Goal: Entertainment & Leisure: Consume media (video, audio)

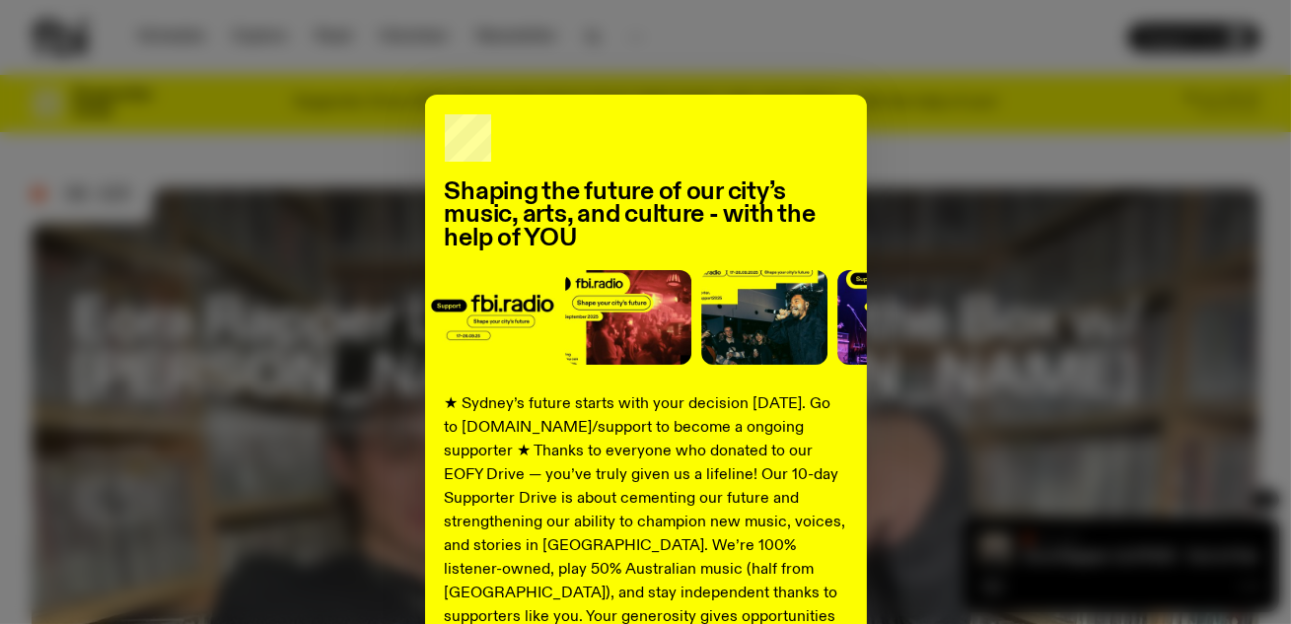
click at [135, 486] on div "Shaping the future of our city’s music, arts, and culture - with the help of YO…" at bounding box center [646, 500] width 1228 height 811
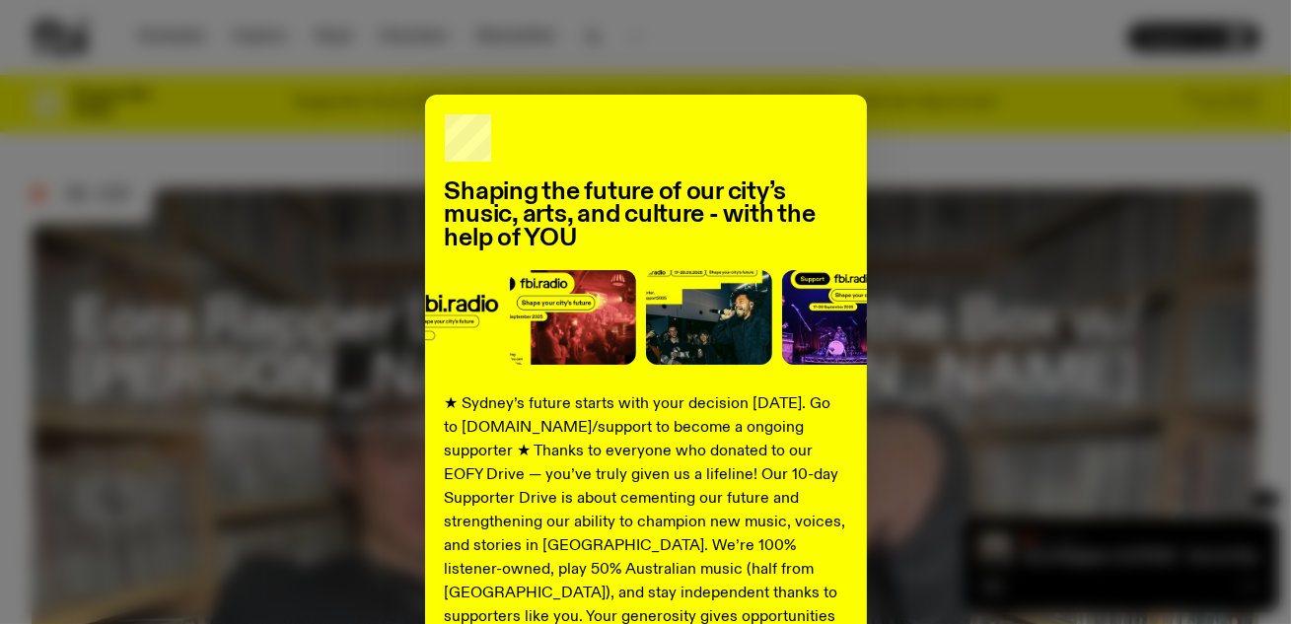
click at [854, 104] on div "Shaping the future of our city’s music, arts, and culture - with the help of YO…" at bounding box center [646, 500] width 442 height 811
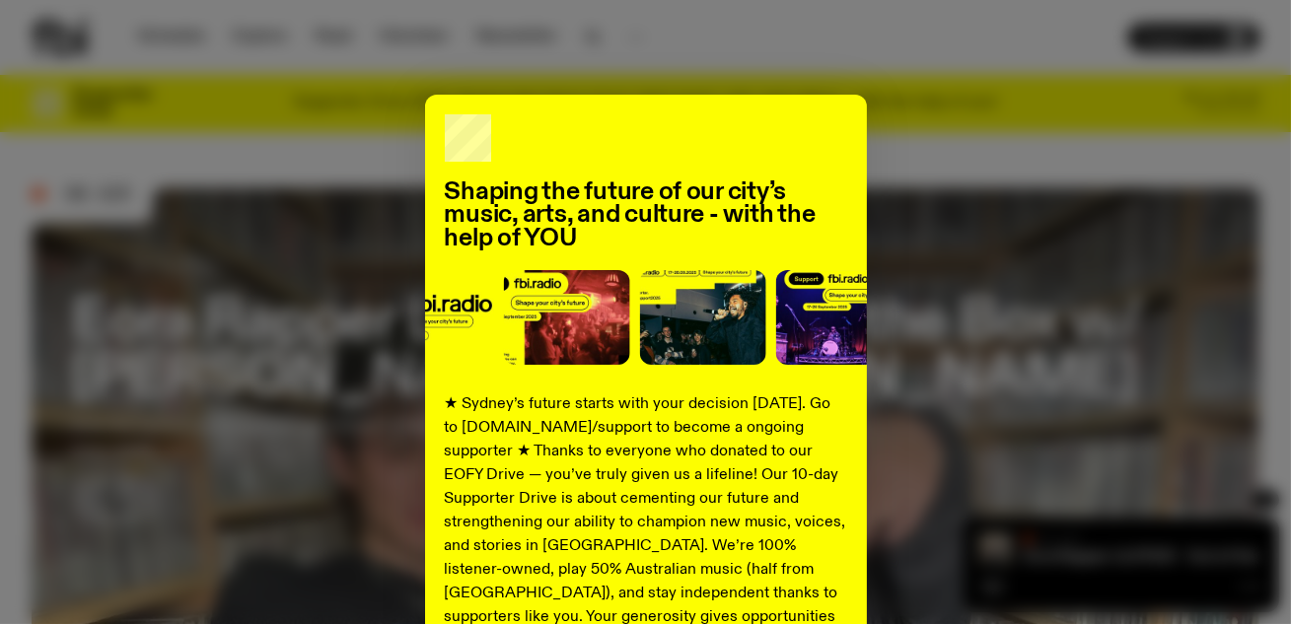
click at [938, 139] on div "Shaping the future of our city’s music, arts, and culture - with the help of YO…" at bounding box center [646, 500] width 1228 height 811
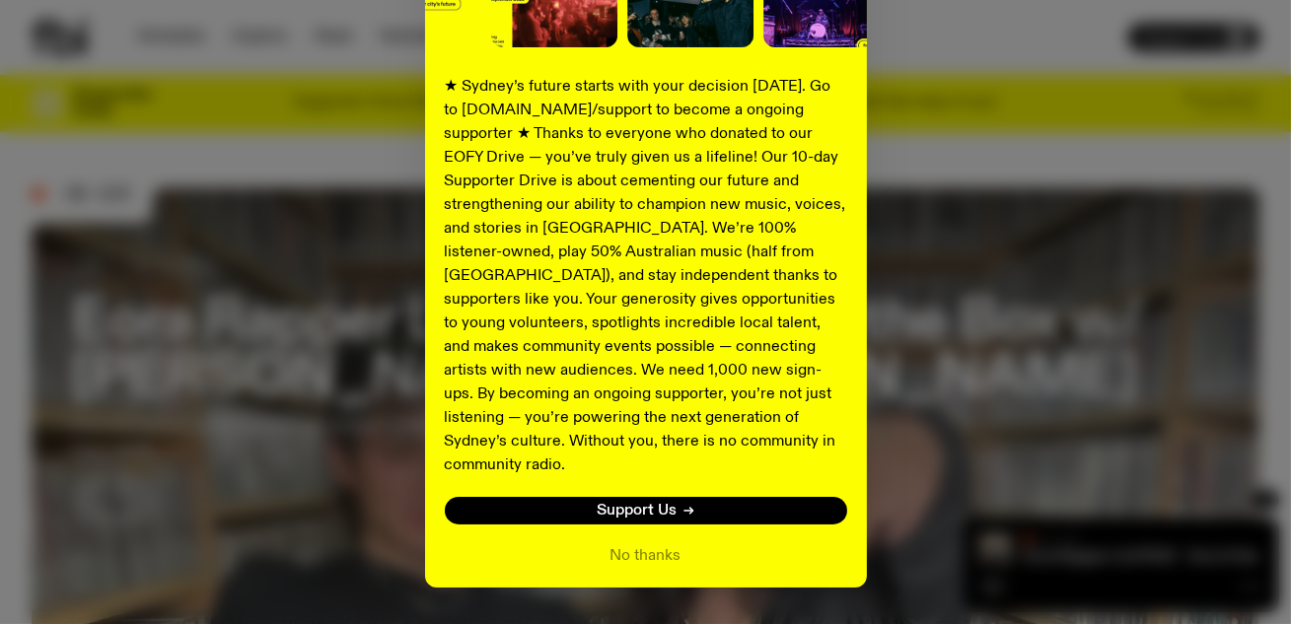
scroll to position [351, 0]
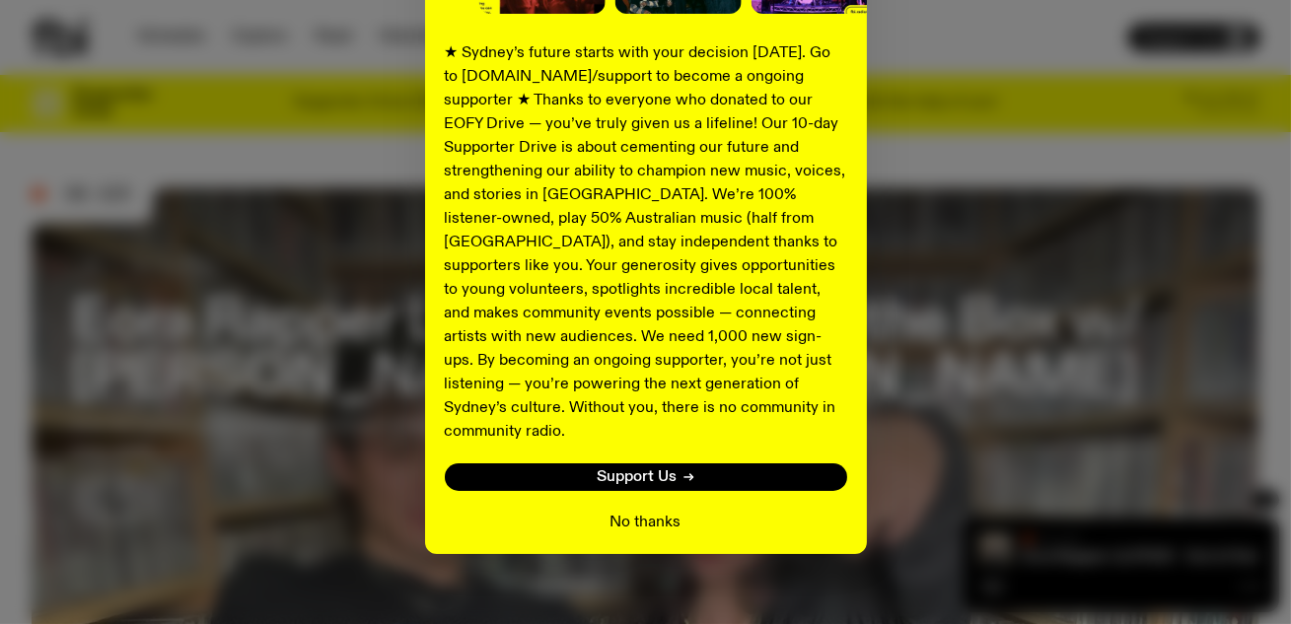
click at [654, 511] on button "No thanks" at bounding box center [645, 523] width 71 height 24
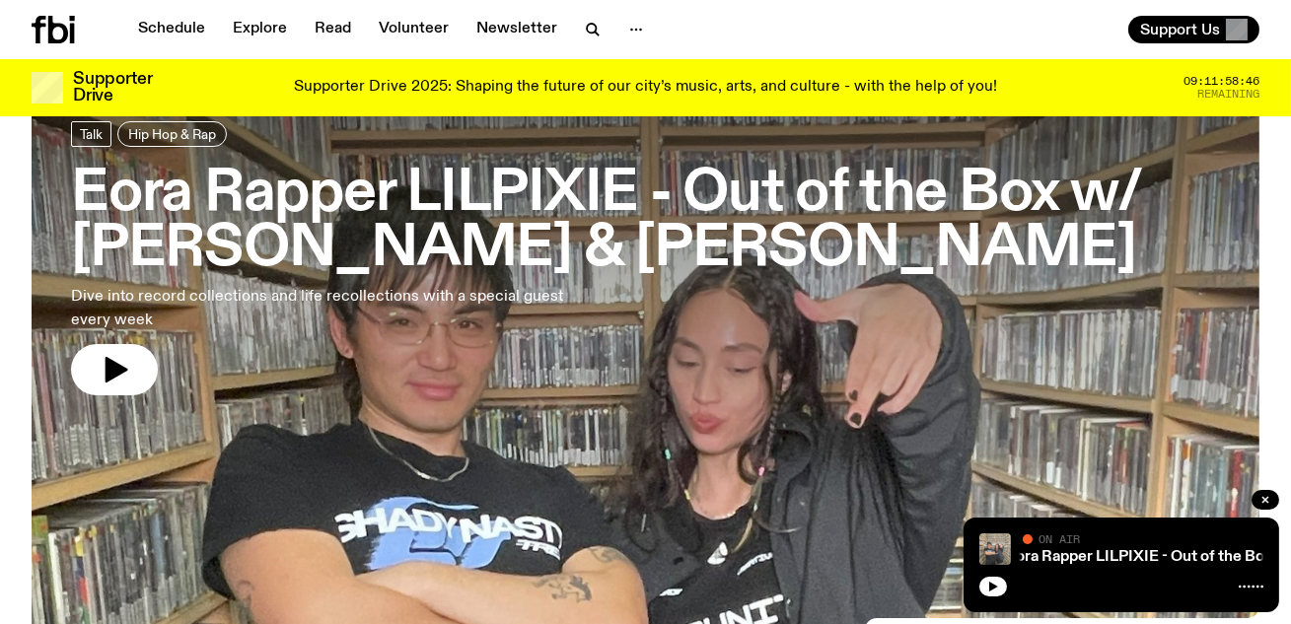
scroll to position [139, 0]
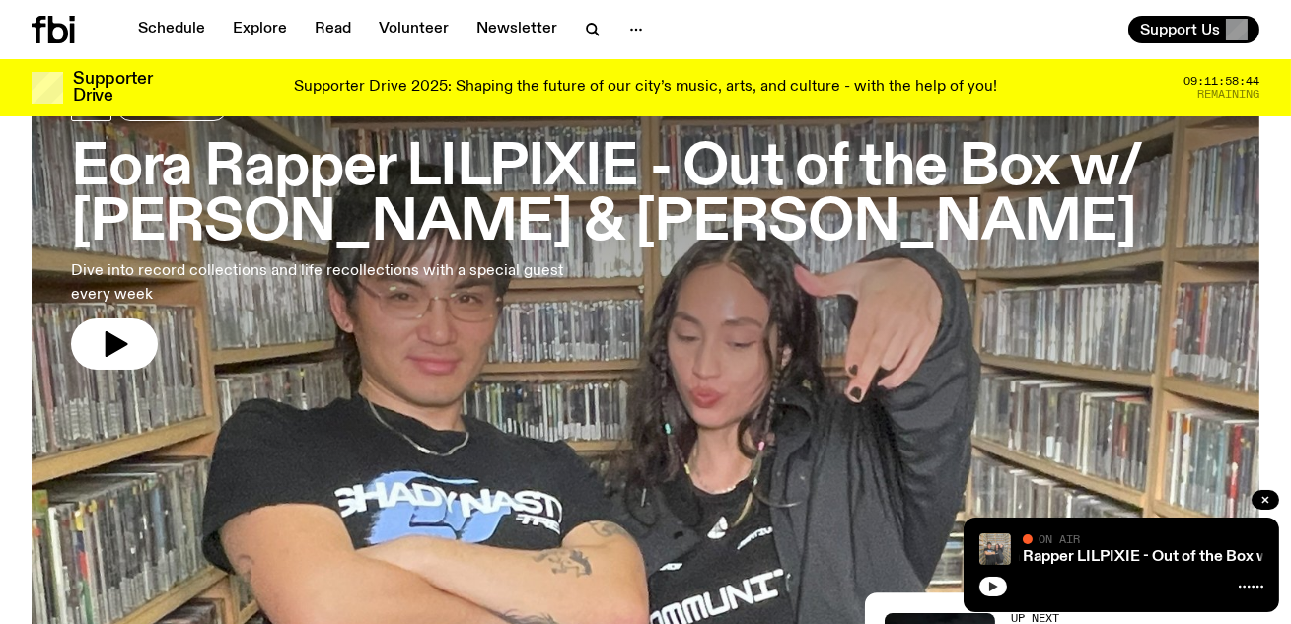
click at [992, 587] on icon "button" at bounding box center [993, 587] width 9 height 10
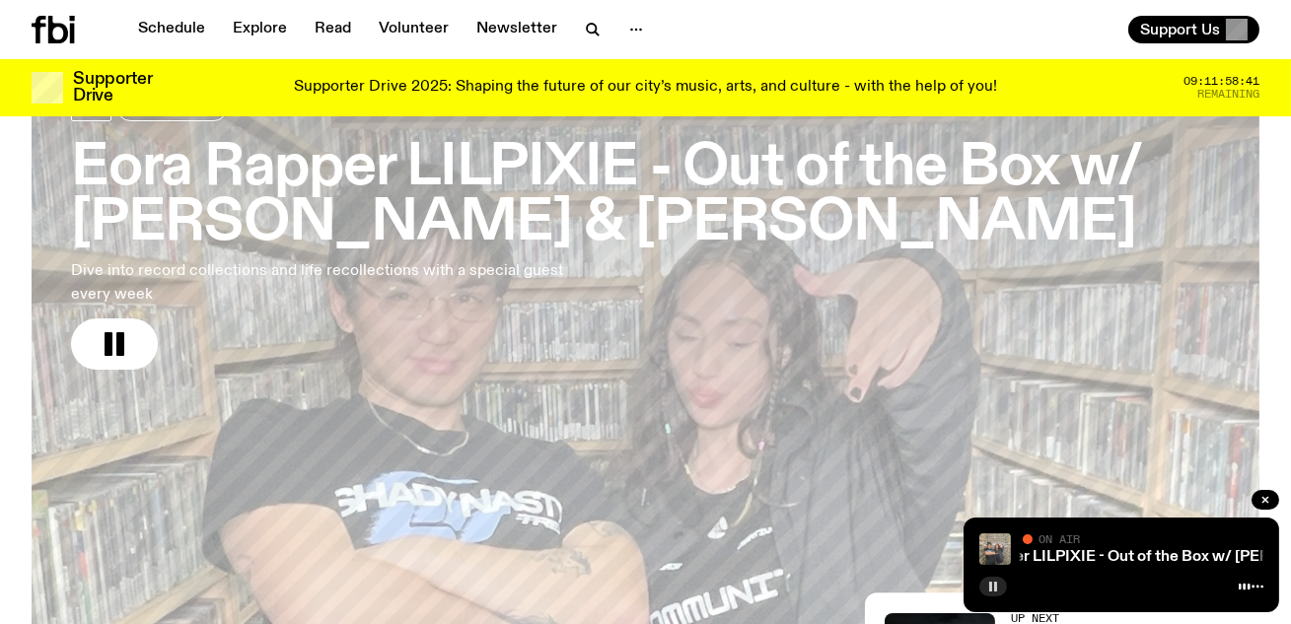
click at [610, 175] on h3 "Eora Rapper LILPIXIE - Out of the Box w/ [PERSON_NAME] & [PERSON_NAME]" at bounding box center [645, 196] width 1149 height 110
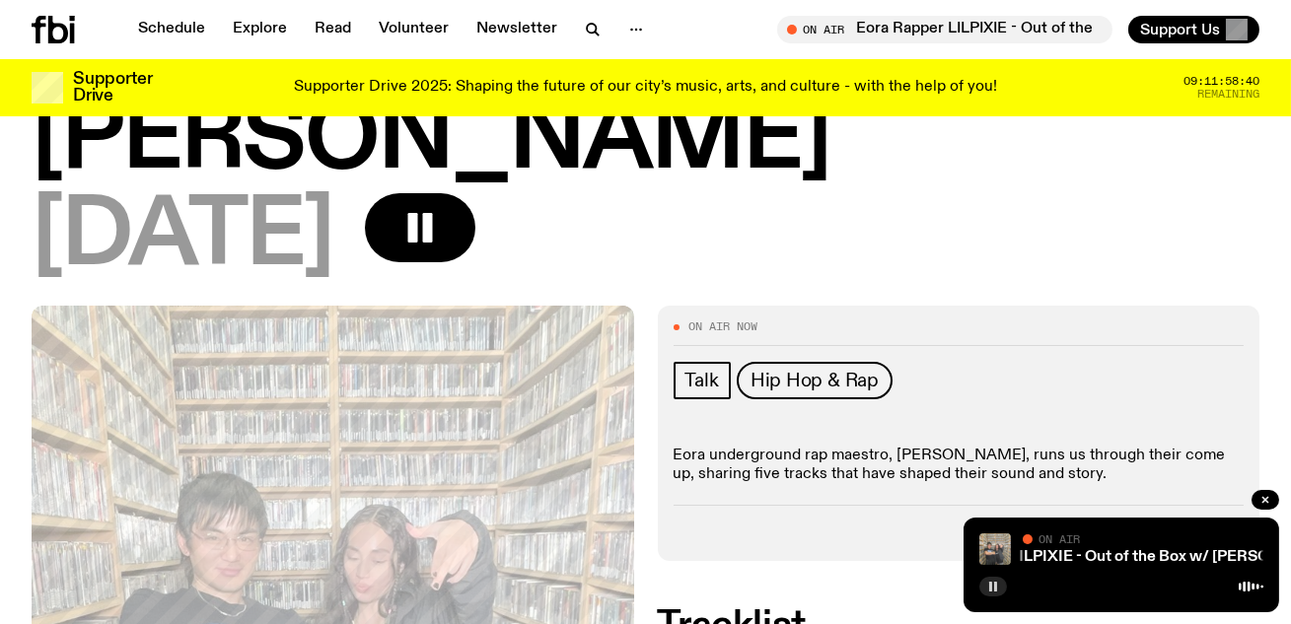
scroll to position [334, 0]
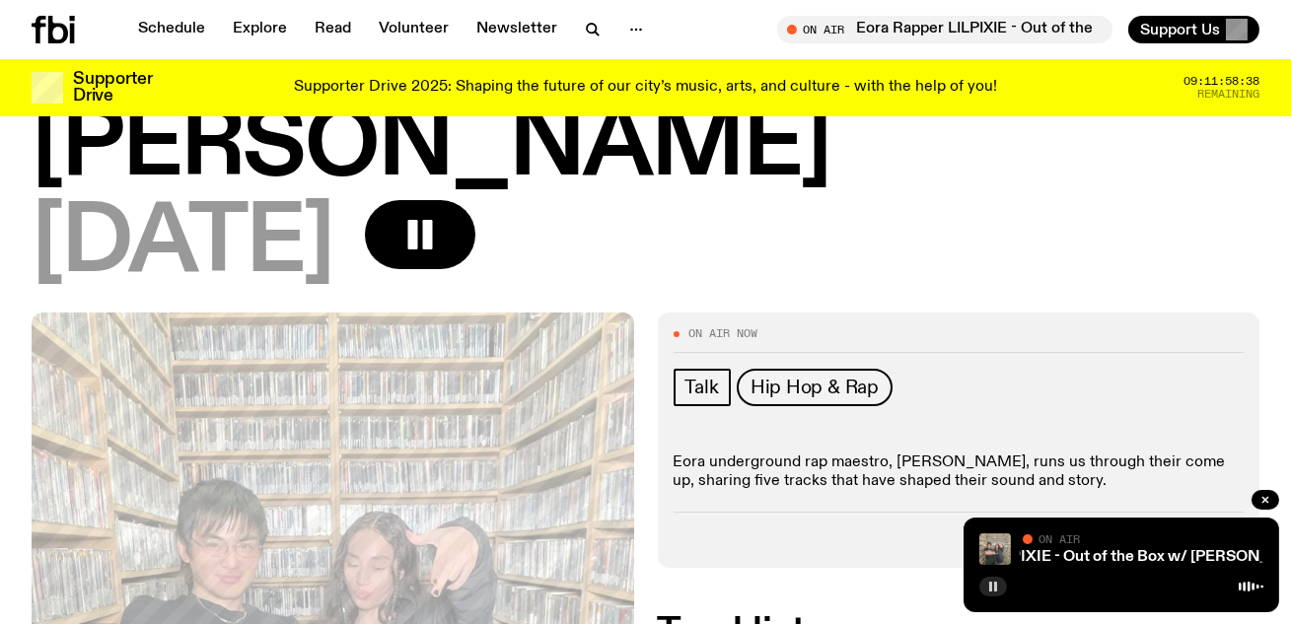
click at [1026, 531] on span "Tracklist" at bounding box center [1025, 538] width 60 height 15
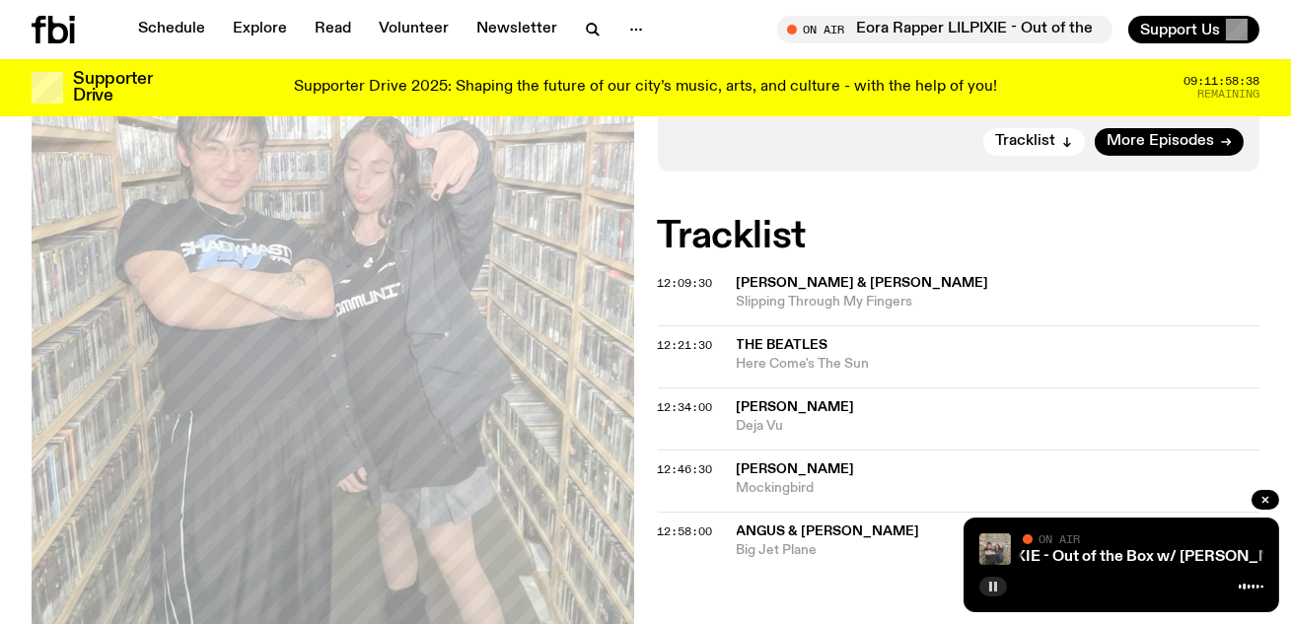
scroll to position [416, 0]
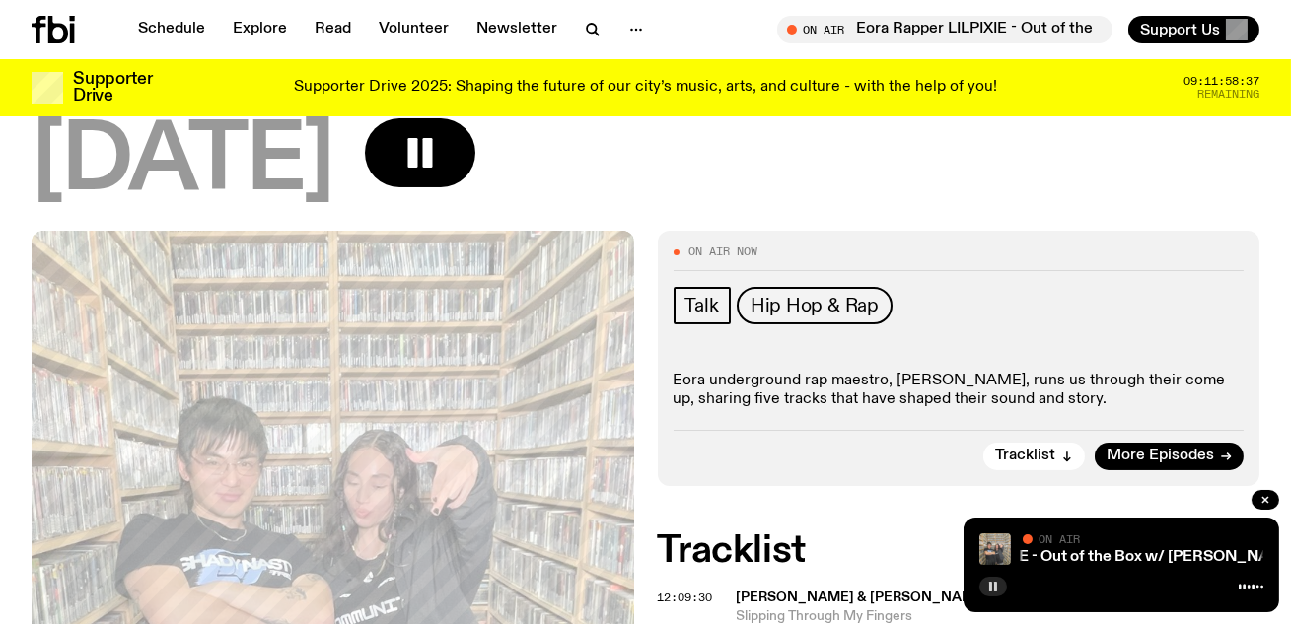
click at [933, 372] on p "Eora underground rap maestro, [PERSON_NAME], runs us through their come up, sha…" at bounding box center [959, 390] width 571 height 37
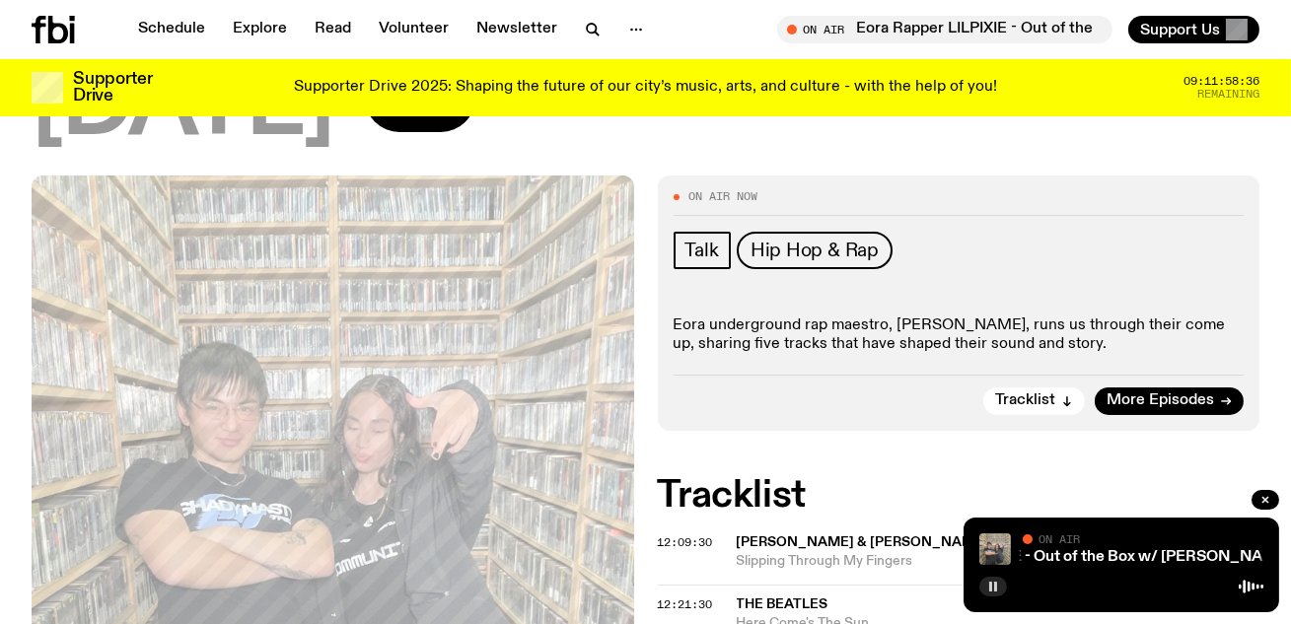
scroll to position [494, 0]
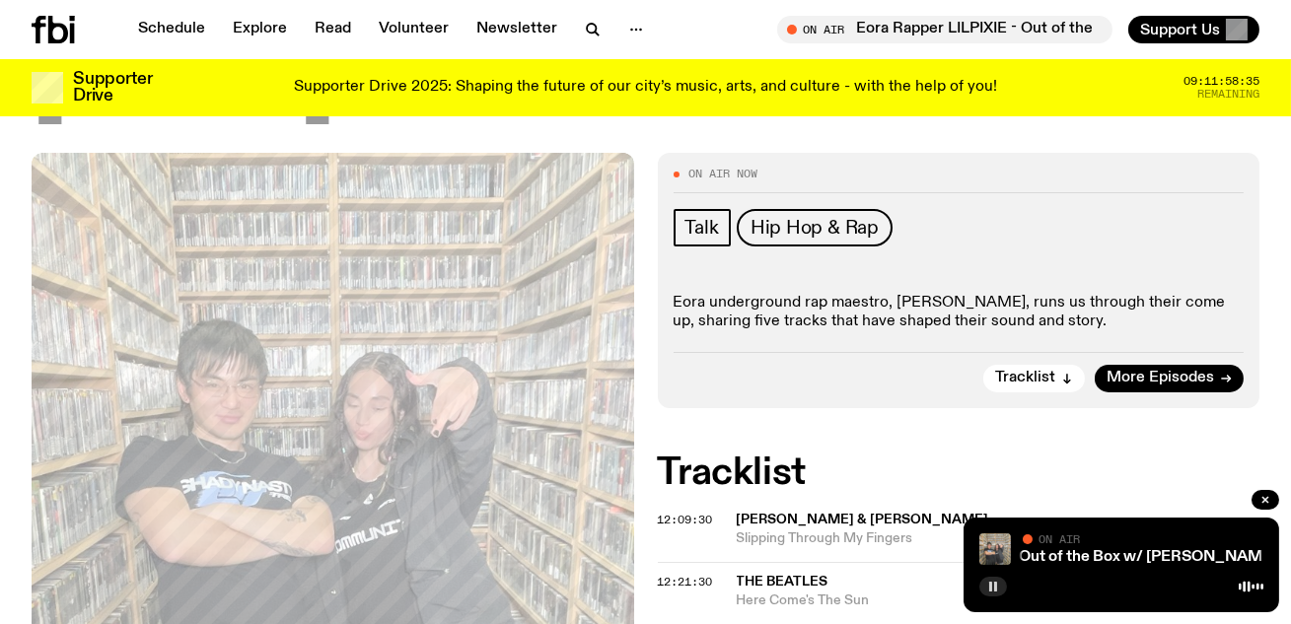
click at [1066, 261] on div "On Air Now Talk Hip Hop & Rap Eora underground rap maestro, LILPIXIE, runs us t…" at bounding box center [959, 280] width 603 height 255
click at [1053, 294] on p "Eora underground rap maestro, [PERSON_NAME], runs us through their come up, sha…" at bounding box center [959, 312] width 571 height 37
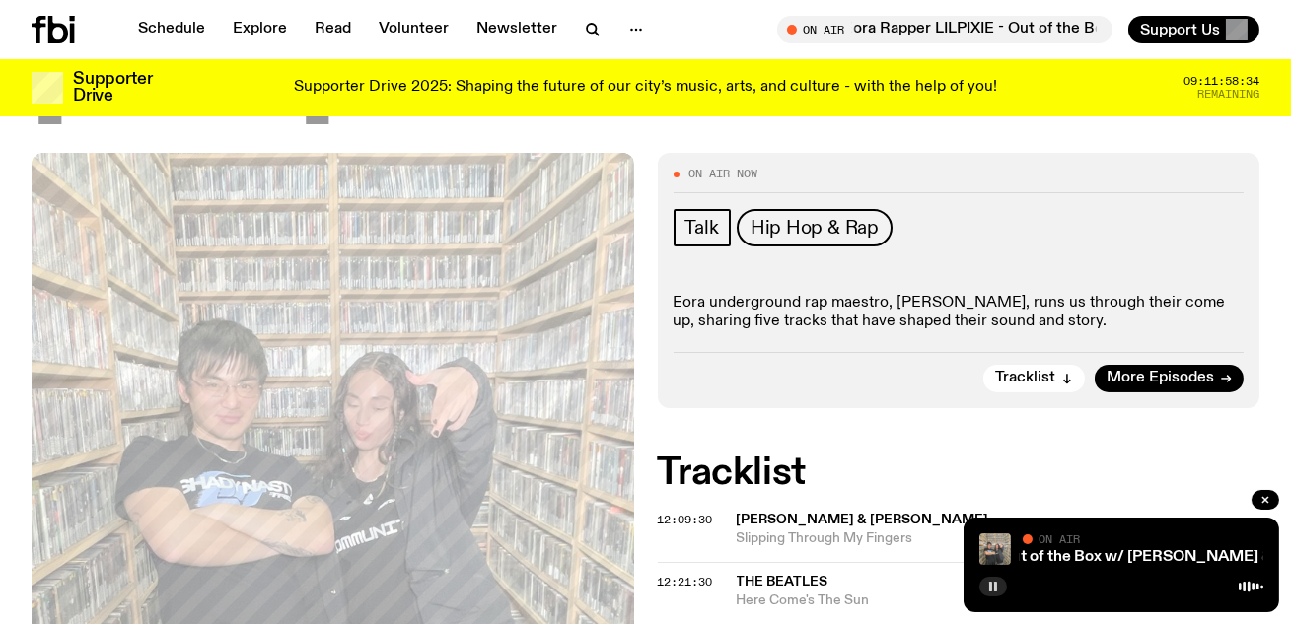
click at [1051, 209] on div "Talk Hip Hop & Rap Eora underground rap maestro, LILPIXIE, runs us through thei…" at bounding box center [959, 270] width 571 height 123
click at [1024, 294] on p "Eora underground rap maestro, [PERSON_NAME], runs us through their come up, sha…" at bounding box center [959, 312] width 571 height 37
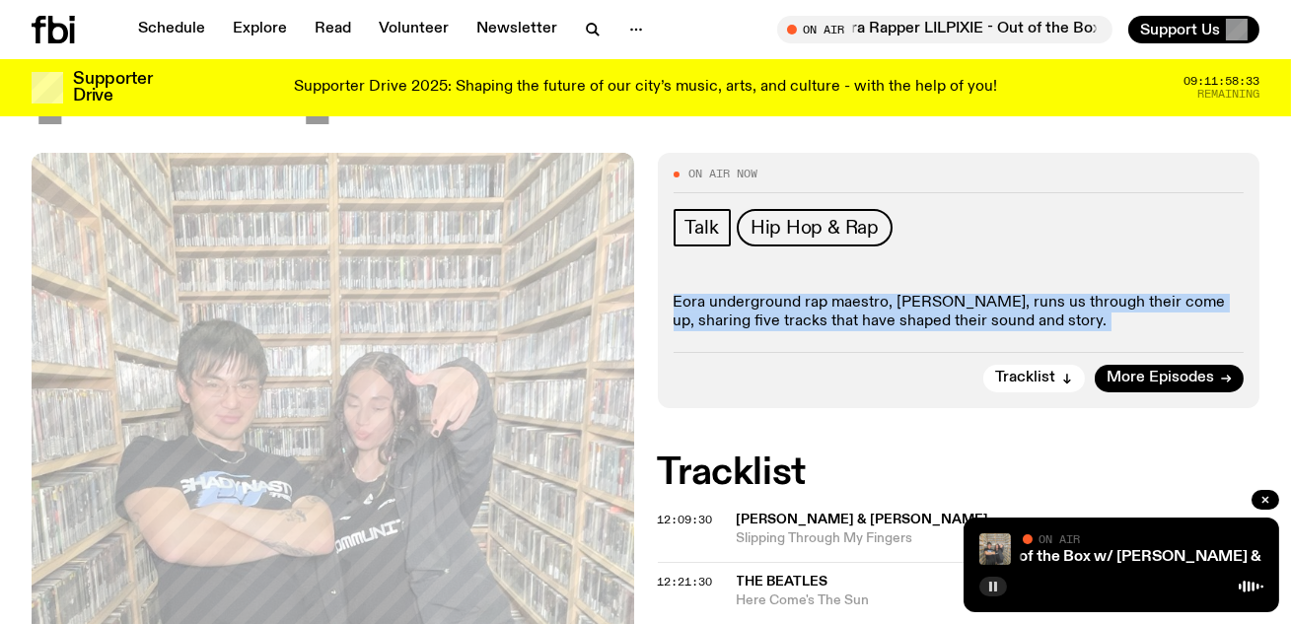
click at [1024, 294] on p "Eora underground rap maestro, [PERSON_NAME], runs us through their come up, sha…" at bounding box center [959, 312] width 571 height 37
click at [1031, 294] on p "Eora underground rap maestro, [PERSON_NAME], runs us through their come up, sha…" at bounding box center [959, 312] width 571 height 37
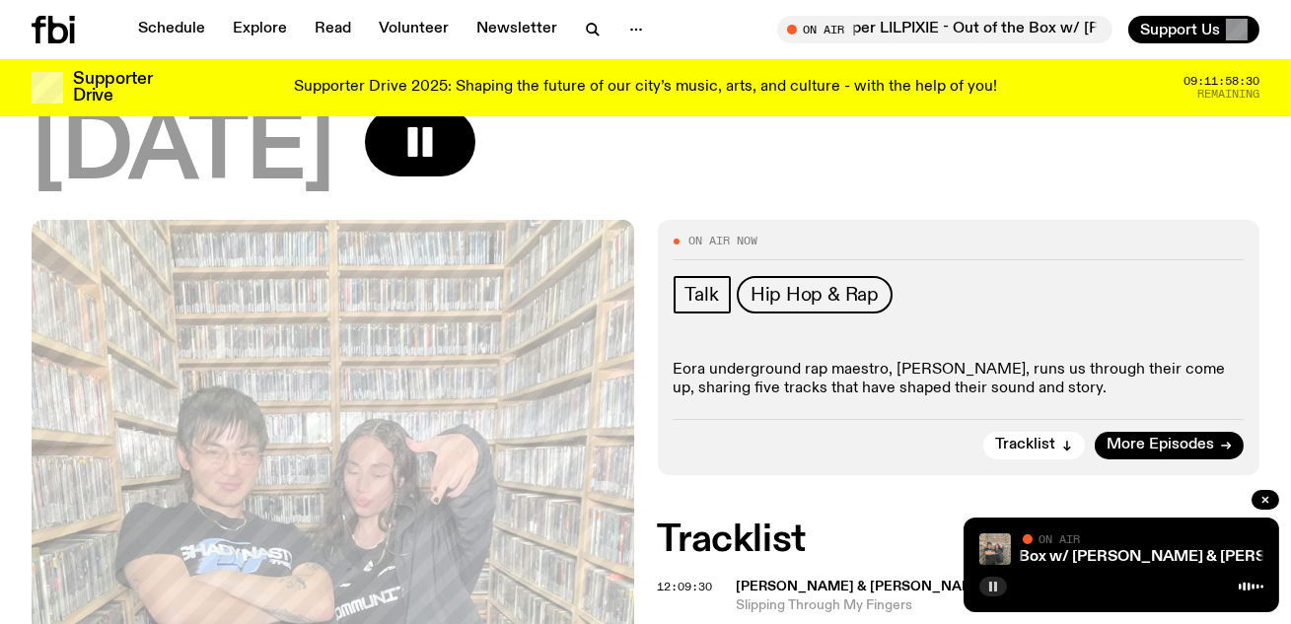
scroll to position [425, 0]
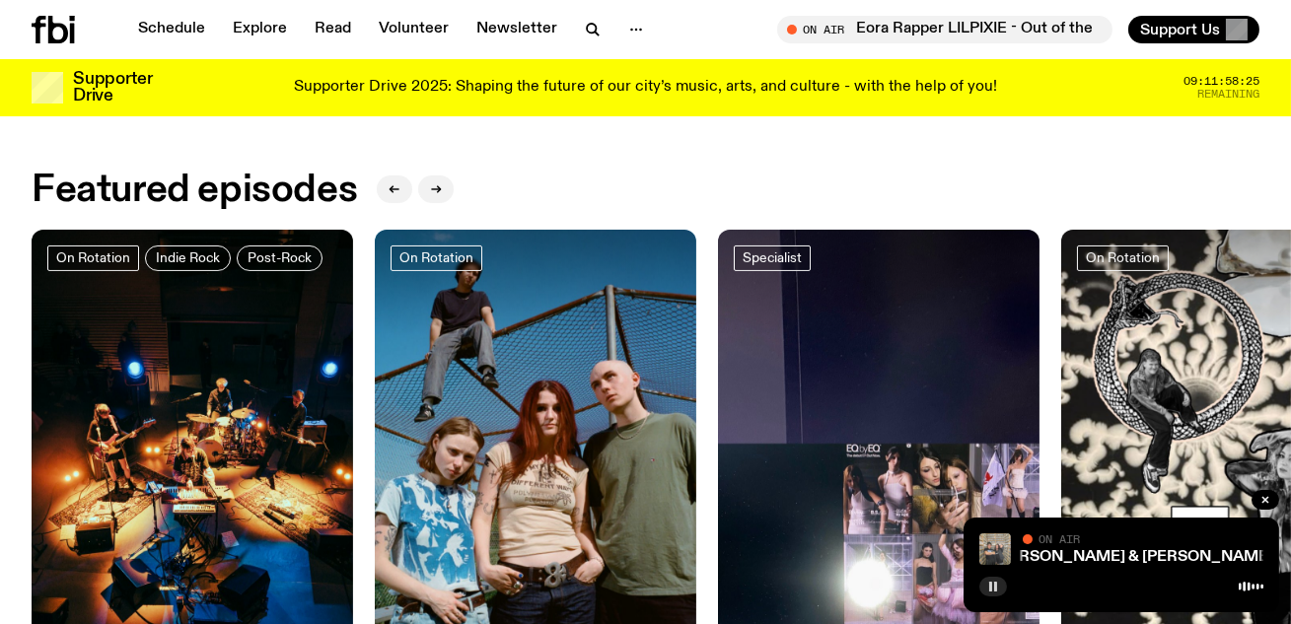
scroll to position [786, 0]
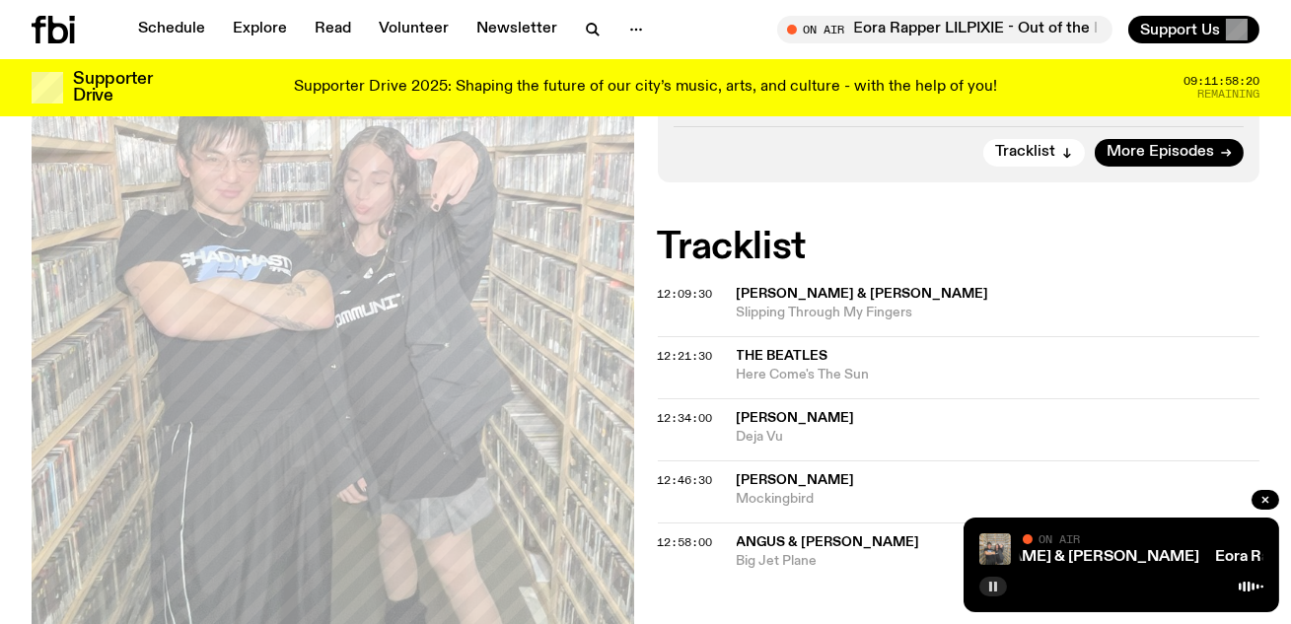
scroll to position [717, 0]
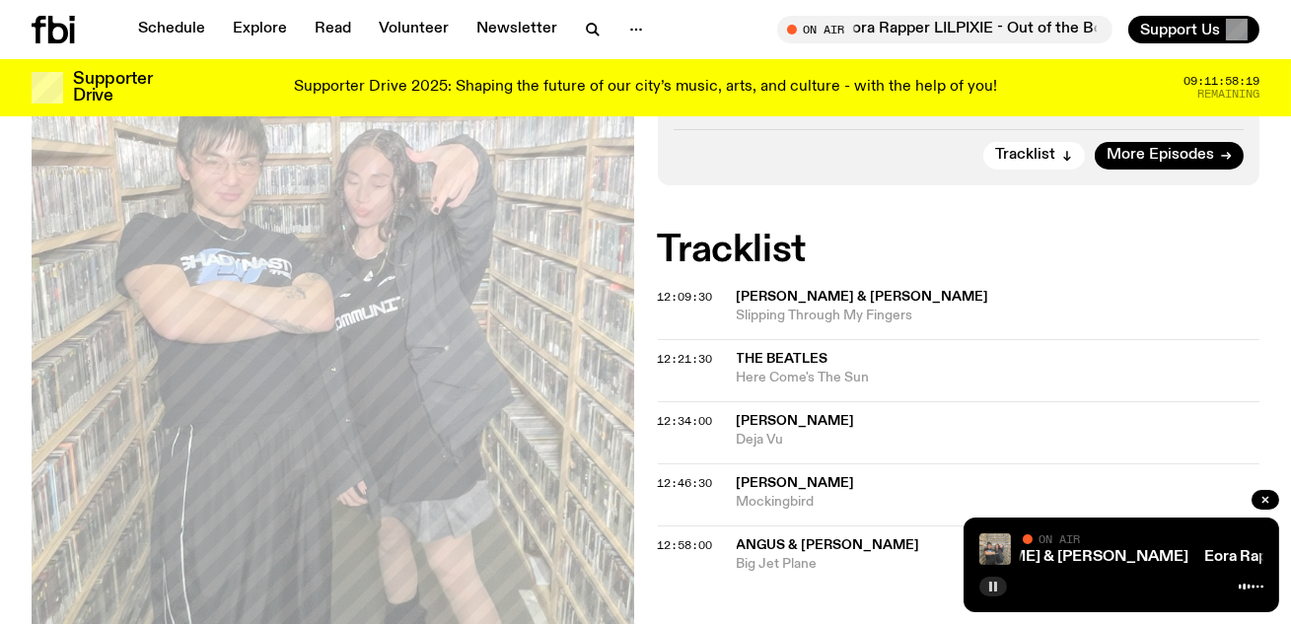
click at [696, 289] on span "12:09:30" at bounding box center [685, 297] width 55 height 16
click at [683, 289] on span "12:09:30" at bounding box center [685, 297] width 55 height 16
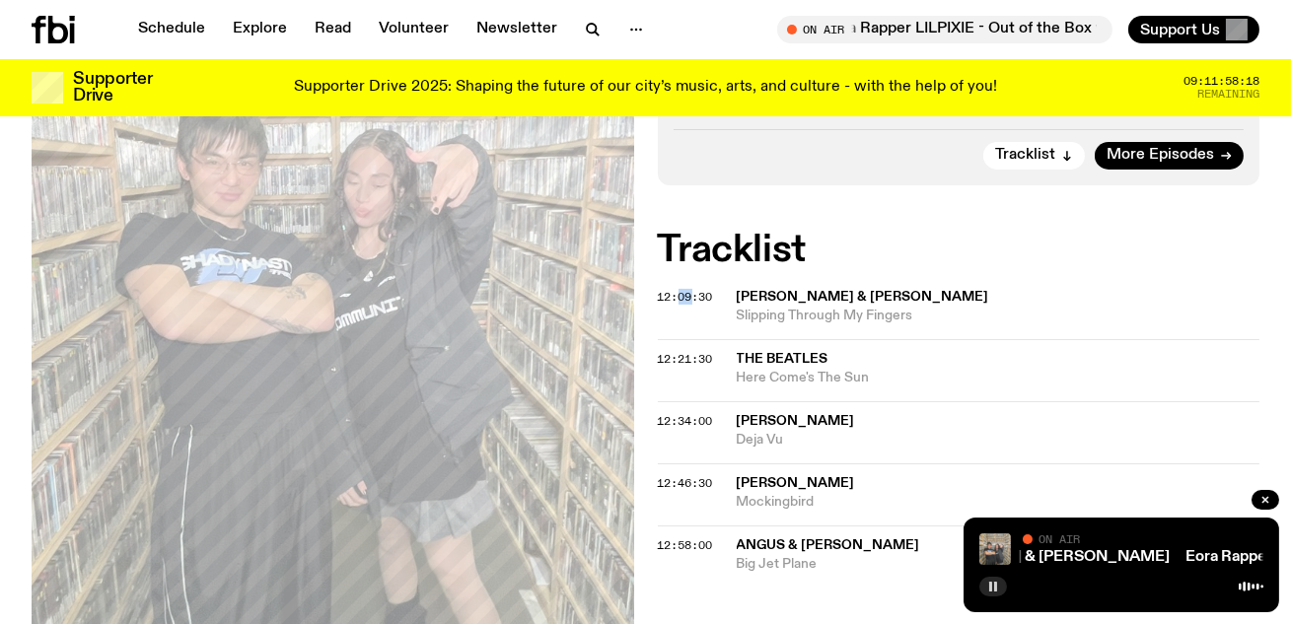
click at [683, 289] on span "12:09:30" at bounding box center [685, 297] width 55 height 16
click at [696, 292] on div "12:09:30 Amanda Seyfried & Meryl Streep Slipping Through My Fingers" at bounding box center [959, 315] width 603 height 47
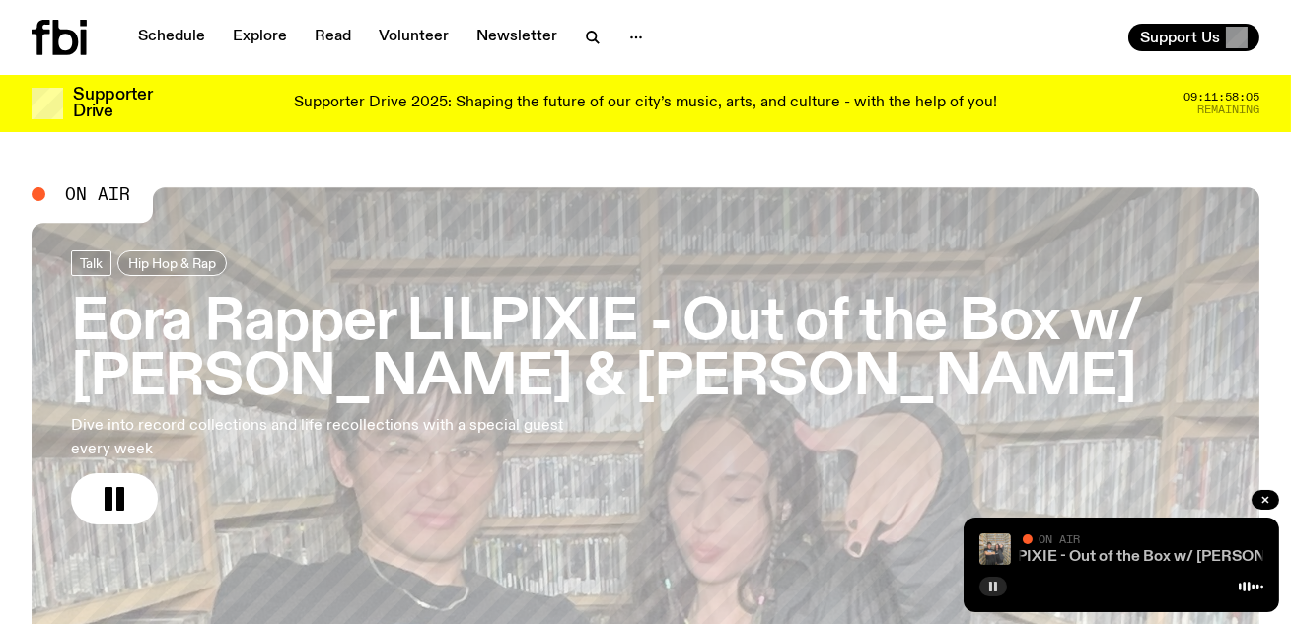
click at [1070, 553] on link "Eora Rapper LILPIXIE - Out of the Box w/ [PERSON_NAME] & [PERSON_NAME]" at bounding box center [1189, 557] width 571 height 16
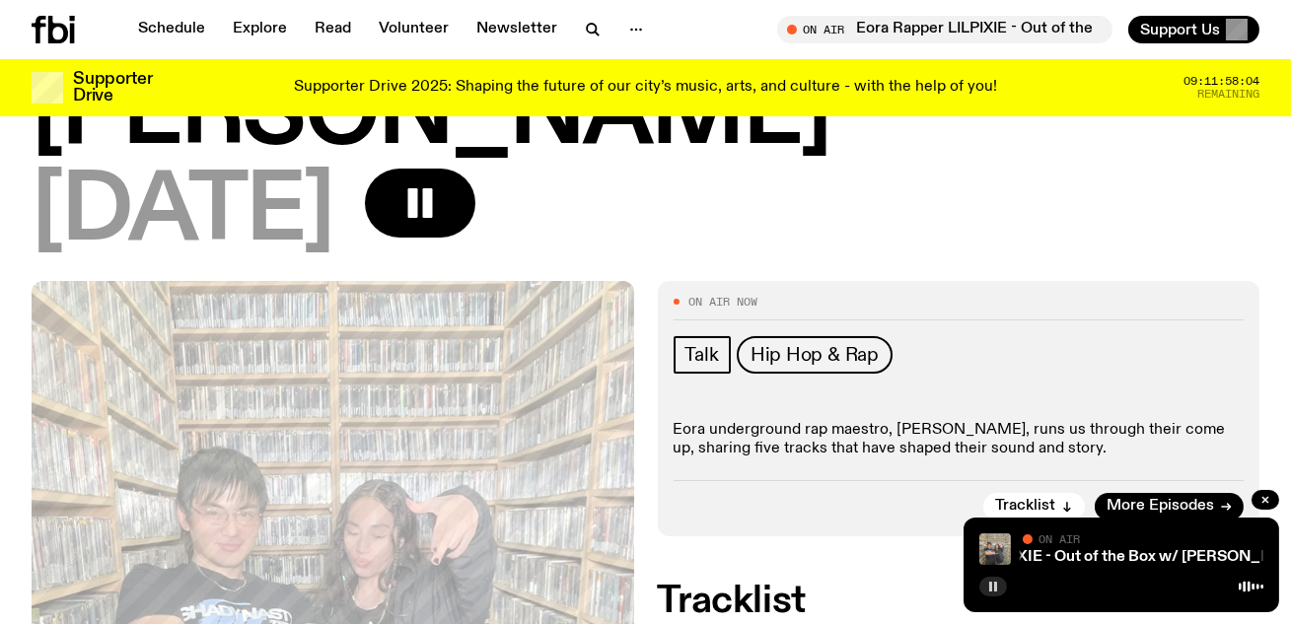
scroll to position [414, 0]
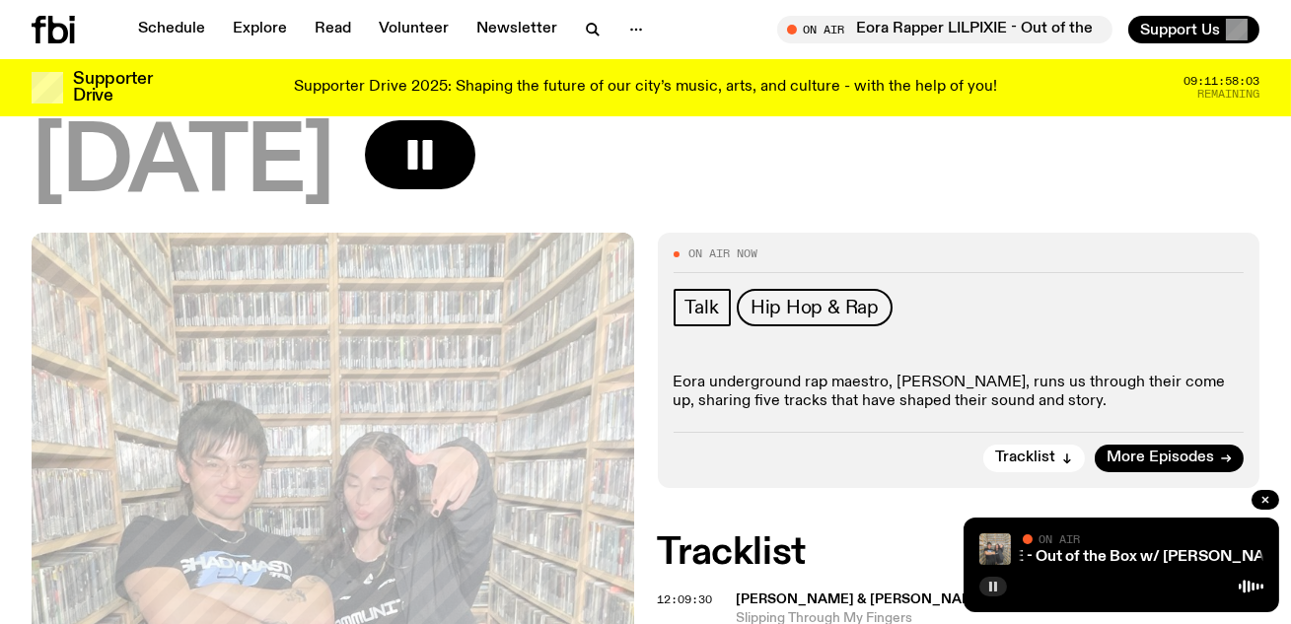
click at [58, 39] on icon at bounding box center [58, 30] width 20 height 28
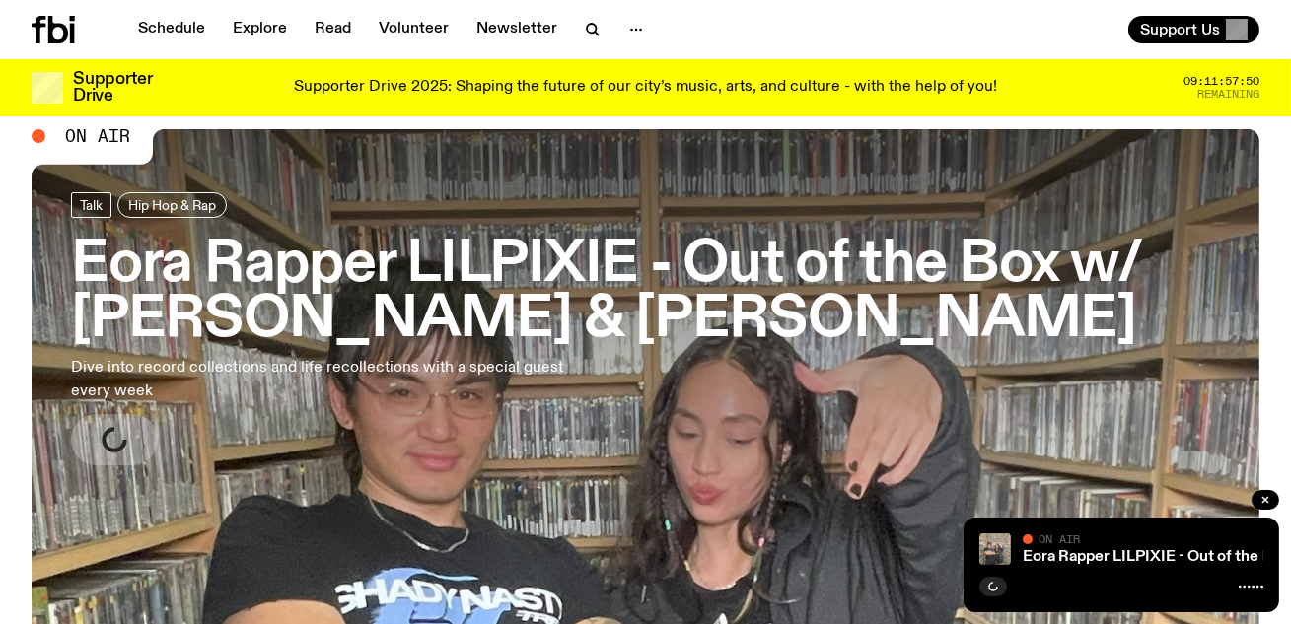
scroll to position [47, 0]
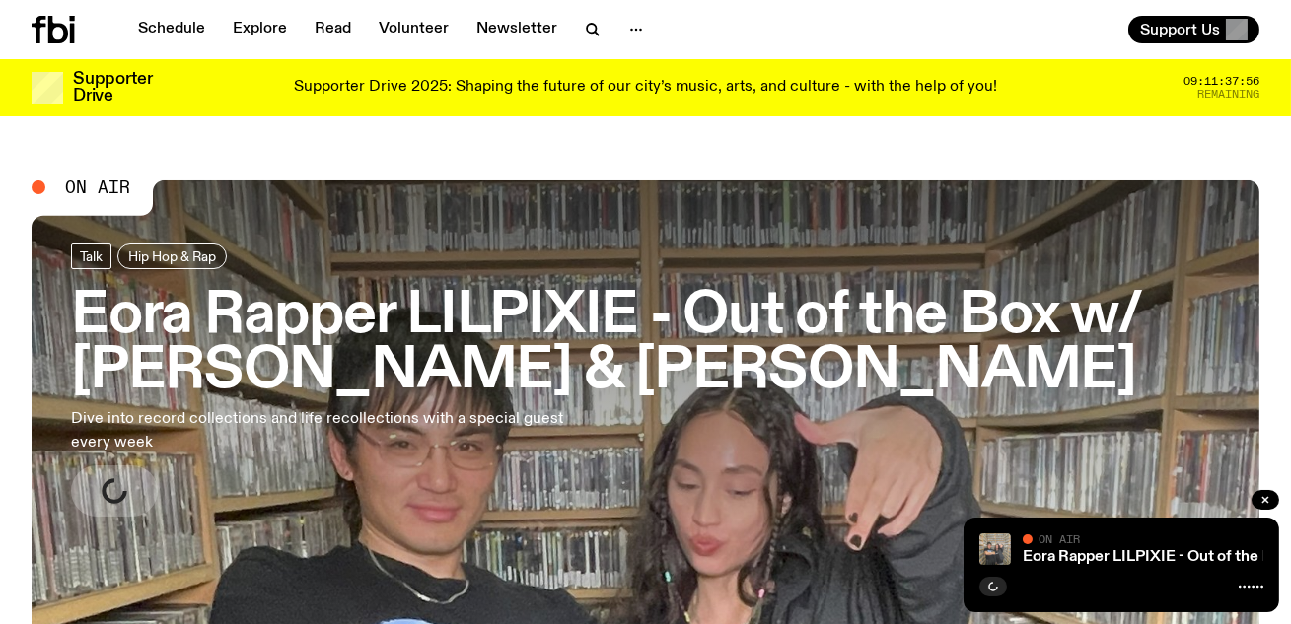
scroll to position [90, 0]
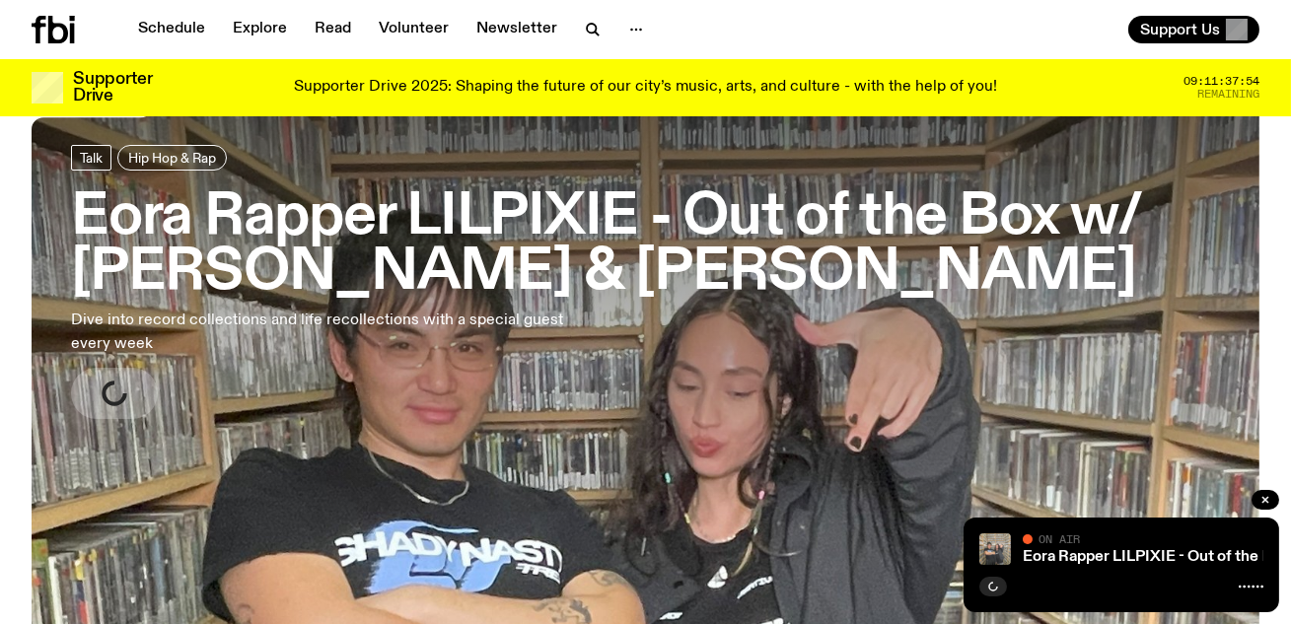
click at [632, 244] on h3 "Eora Rapper LILPIXIE - Out of the Box w/ [PERSON_NAME] & [PERSON_NAME]" at bounding box center [645, 245] width 1149 height 110
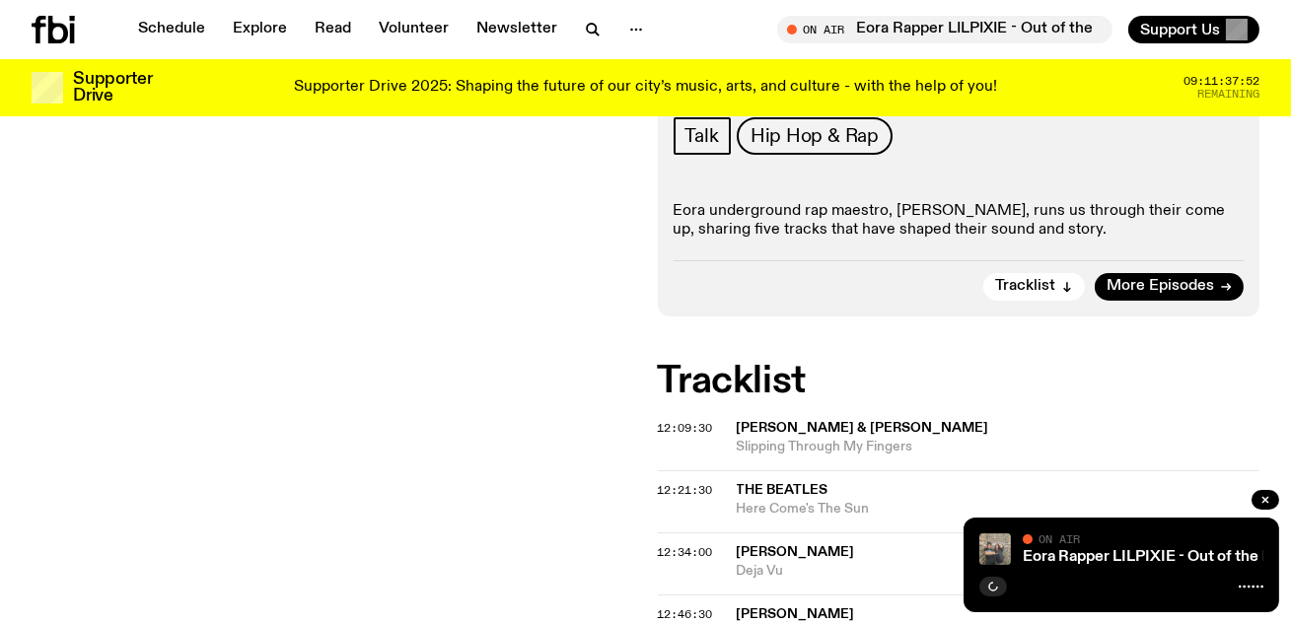
scroll to position [568, 0]
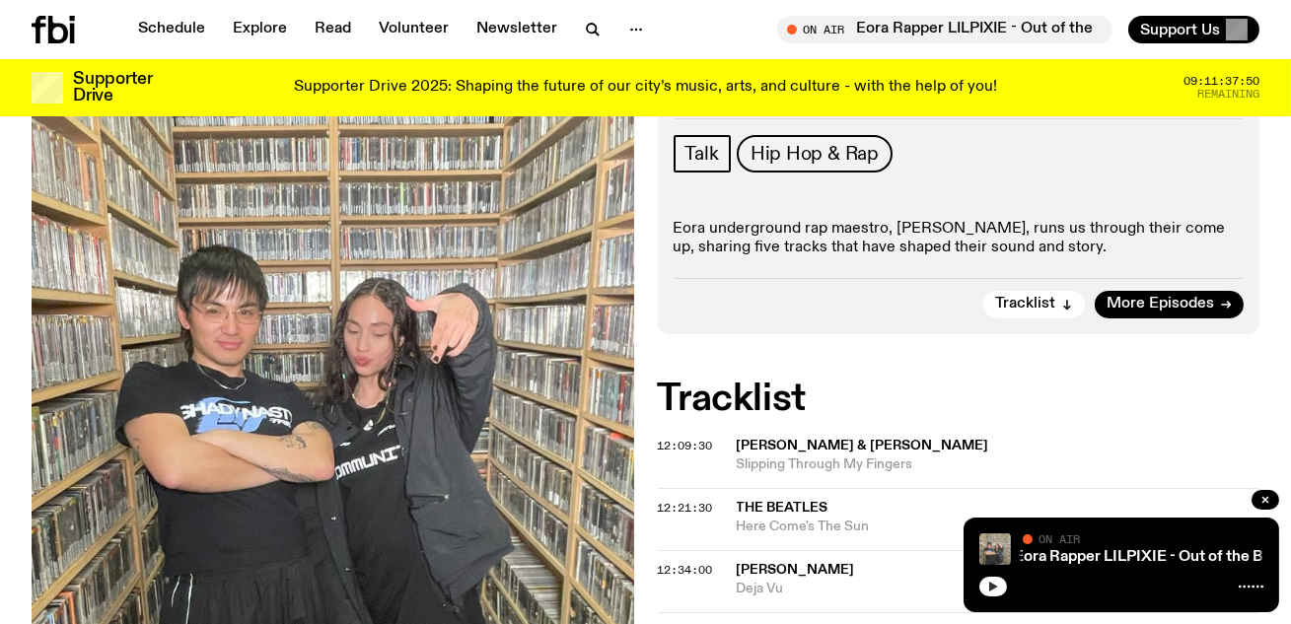
click at [997, 590] on icon "button" at bounding box center [993, 587] width 12 height 12
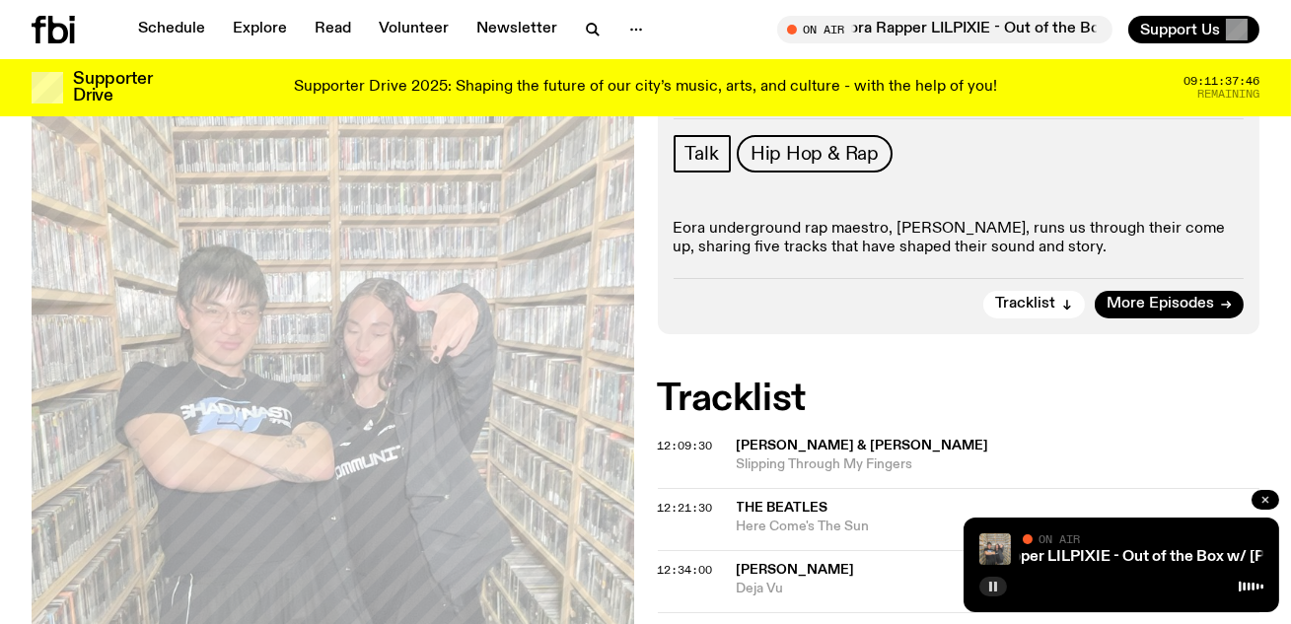
click at [1264, 495] on icon "button" at bounding box center [1265, 500] width 12 height 12
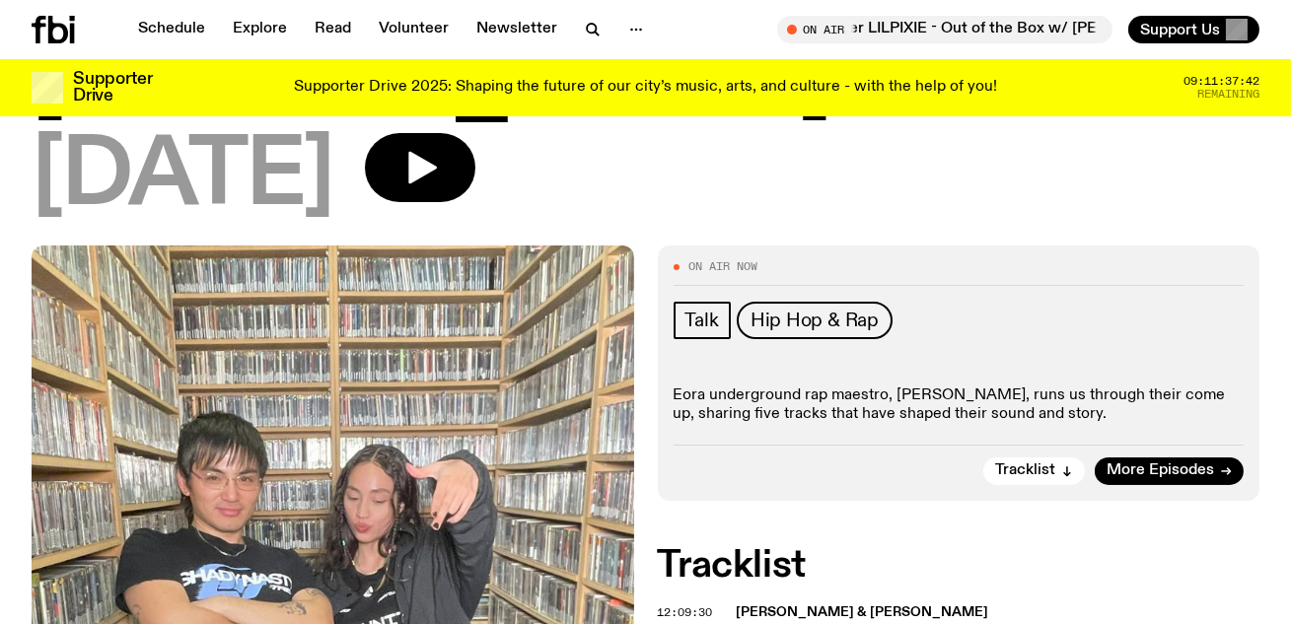
scroll to position [399, 0]
